Goal: Submit feedback/report problem

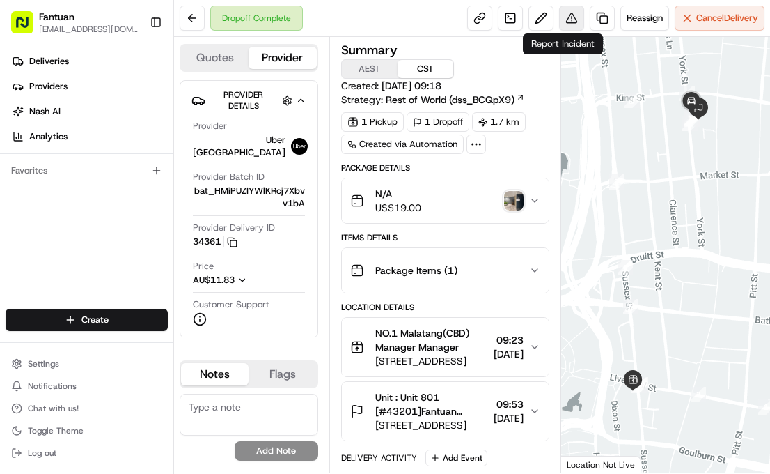
click at [566, 20] on button at bounding box center [571, 18] width 25 height 25
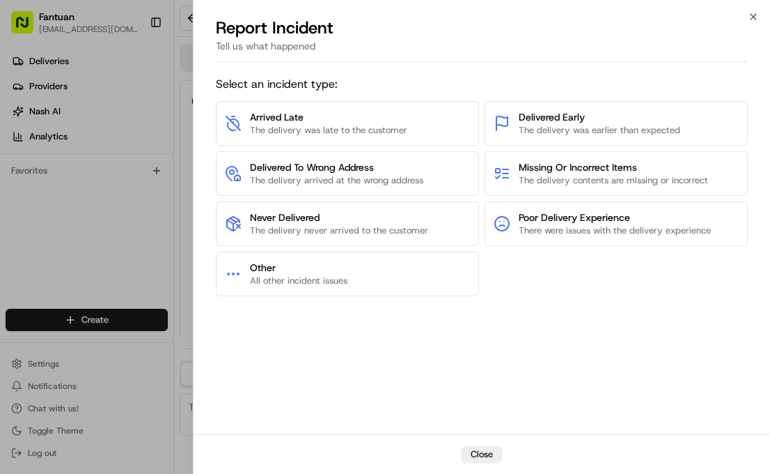
drag, startPoint x: 511, startPoint y: 52, endPoint x: 455, endPoint y: 56, distance: 55.9
click at [455, 56] on div "Tell us what happened" at bounding box center [482, 50] width 533 height 23
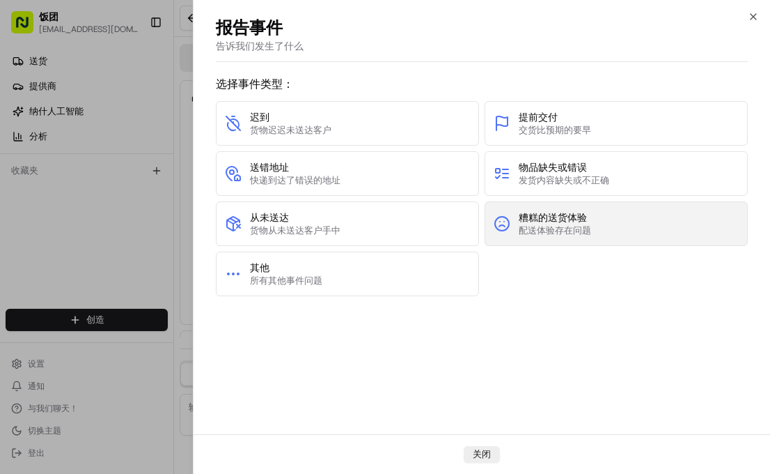
click at [598, 226] on button "糟糕的送货体验 配送体验存在问题" at bounding box center [616, 223] width 263 height 45
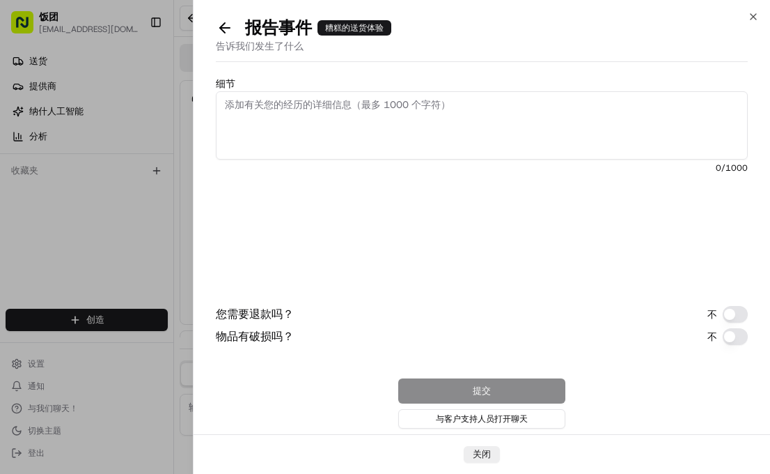
click at [345, 75] on div "细节 0/1000 ​ 您需要退款吗？ 不 物品有破损吗？ 不 提交 与客户支持人员打开聊天" at bounding box center [482, 250] width 533 height 361
click at [345, 113] on textarea "细节" at bounding box center [482, 125] width 533 height 68
paste textarea "The food is damaged."
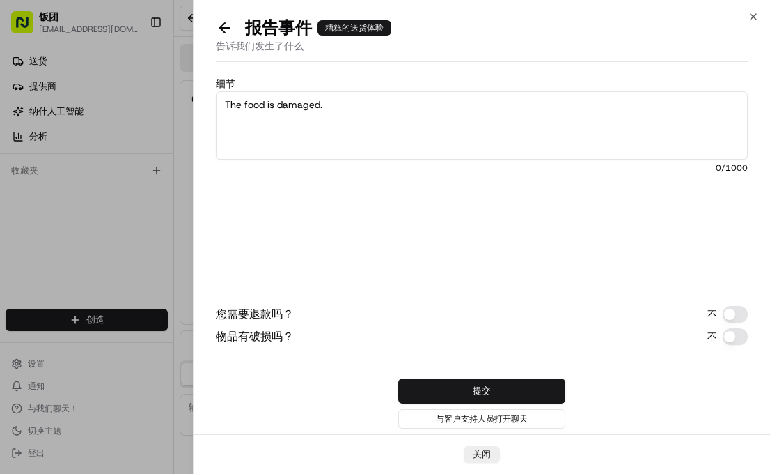
type textarea "The food is damaged."
click at [734, 315] on button "您需要退款吗？" at bounding box center [735, 314] width 25 height 17
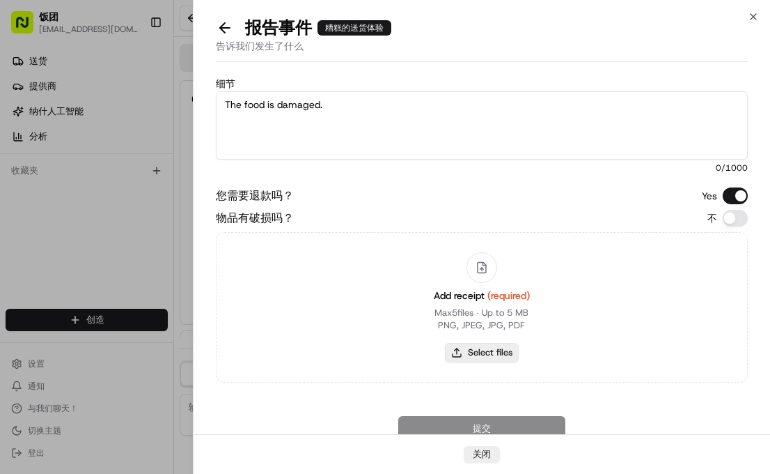
click at [483, 350] on button "Select files" at bounding box center [482, 353] width 74 height 20
click at [724, 221] on button "物品有破损吗？" at bounding box center [735, 218] width 25 height 17
click at [491, 352] on button "Select files" at bounding box center [482, 353] width 74 height 20
type input "C:\fakepath\AU1864253828.pdf"
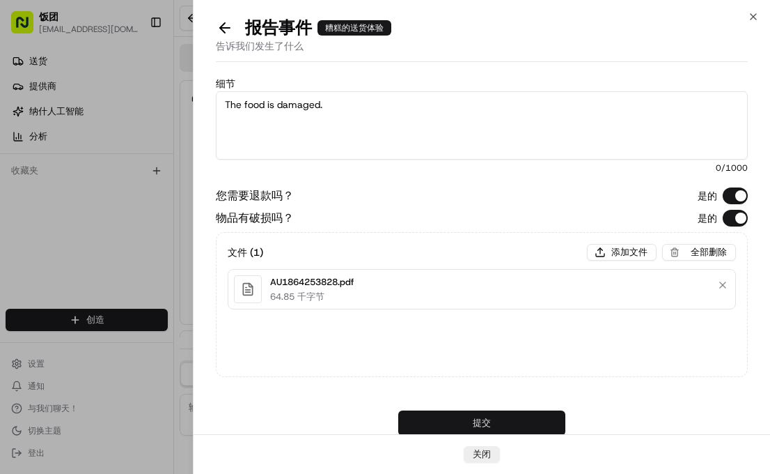
click at [474, 421] on font "提交" at bounding box center [482, 422] width 18 height 12
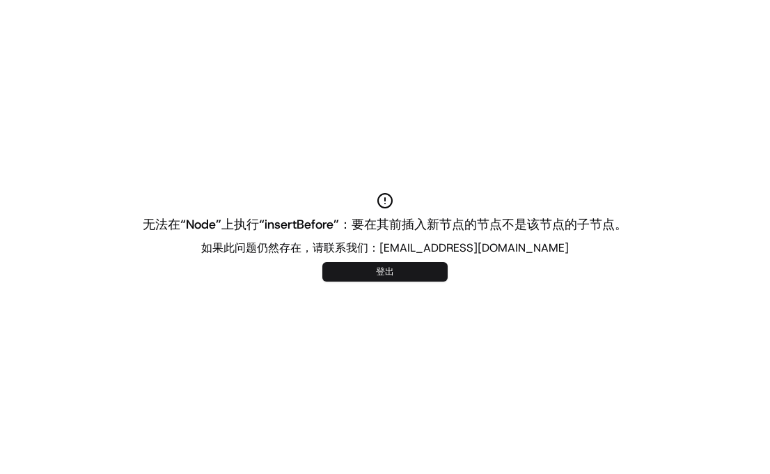
drag, startPoint x: 414, startPoint y: 109, endPoint x: 412, endPoint y: 124, distance: 14.9
click at [414, 109] on div "无法在“Node”上执行“insertBefore”：要在其前插入新节点的节点不是该节点的子节点。 如果此问题仍然存在，请联系我们：[EMAIL_ADDRES…" at bounding box center [385, 237] width 770 height 474
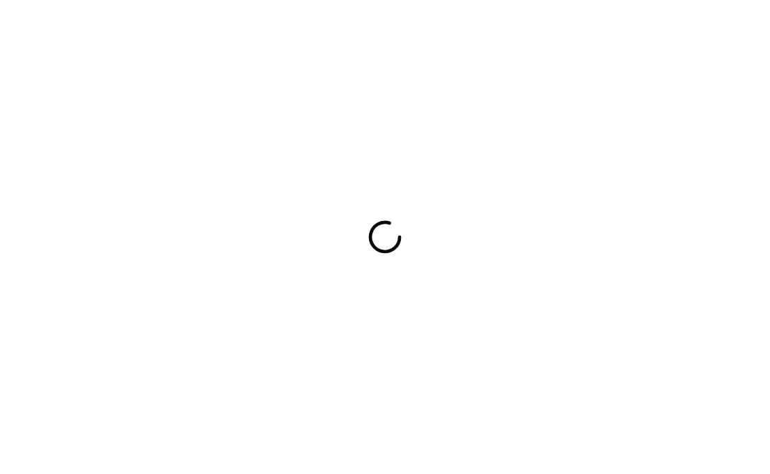
drag, startPoint x: 293, startPoint y: 172, endPoint x: 615, endPoint y: 211, distance: 324.8
click at [615, 211] on div at bounding box center [385, 237] width 770 height 474
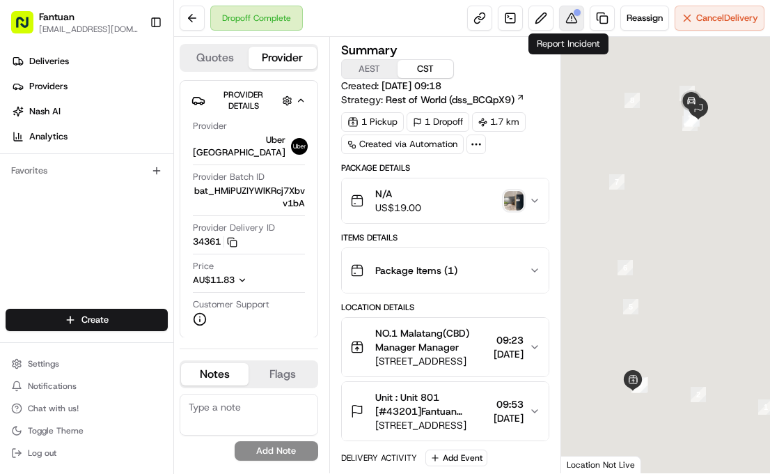
click at [578, 18] on button at bounding box center [571, 18] width 25 height 25
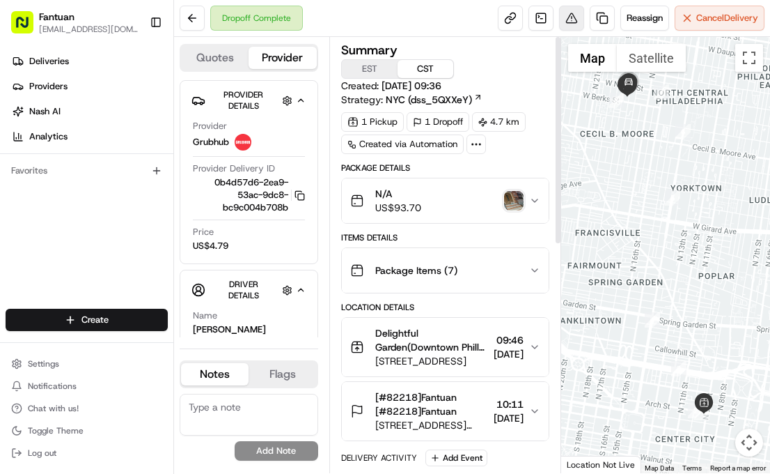
click at [573, 26] on button at bounding box center [571, 18] width 25 height 25
